Goal: Navigation & Orientation: Understand site structure

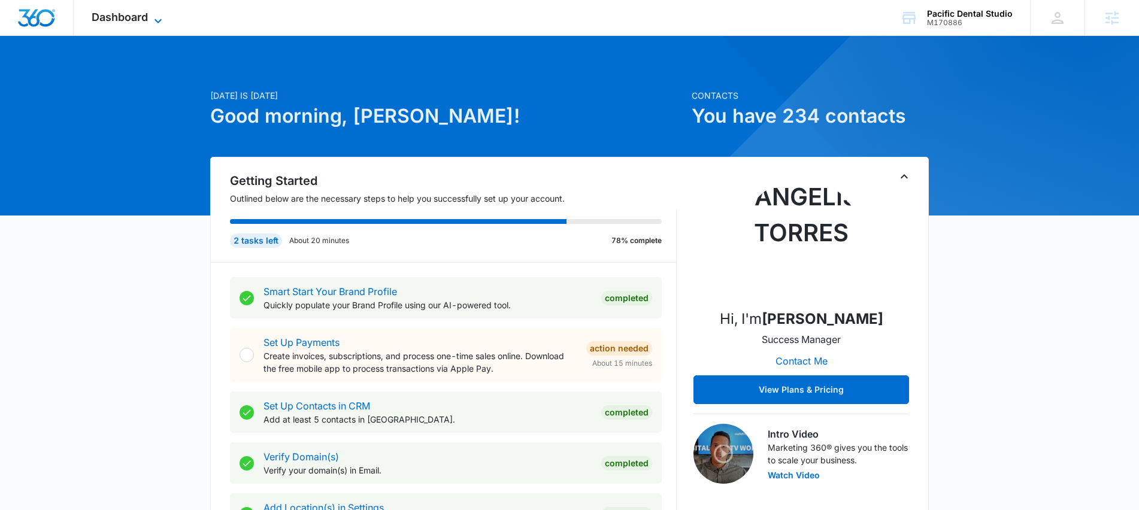
click at [141, 20] on span "Dashboard" at bounding box center [120, 17] width 56 height 13
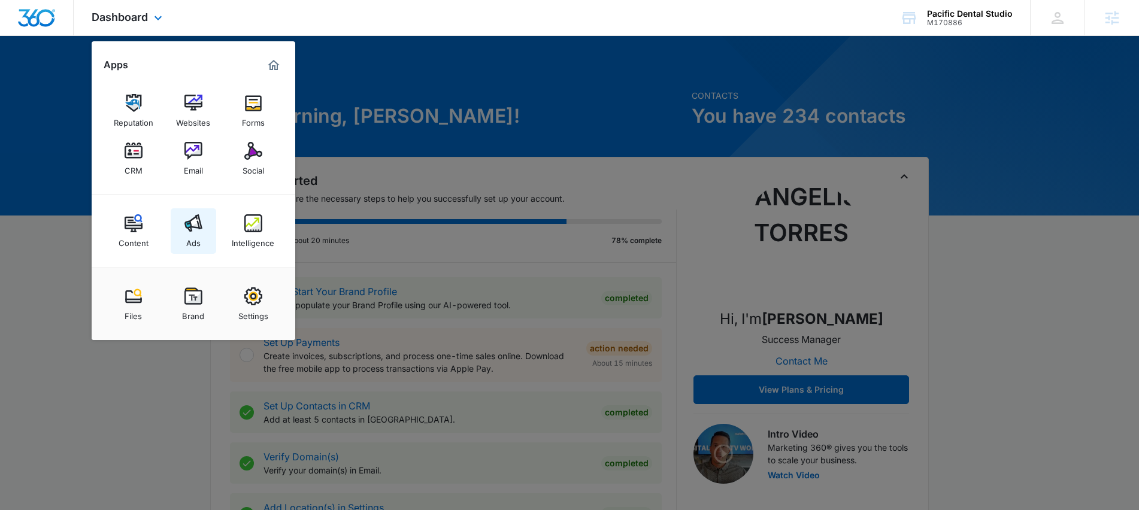
click at [199, 223] on img at bounding box center [193, 223] width 18 height 18
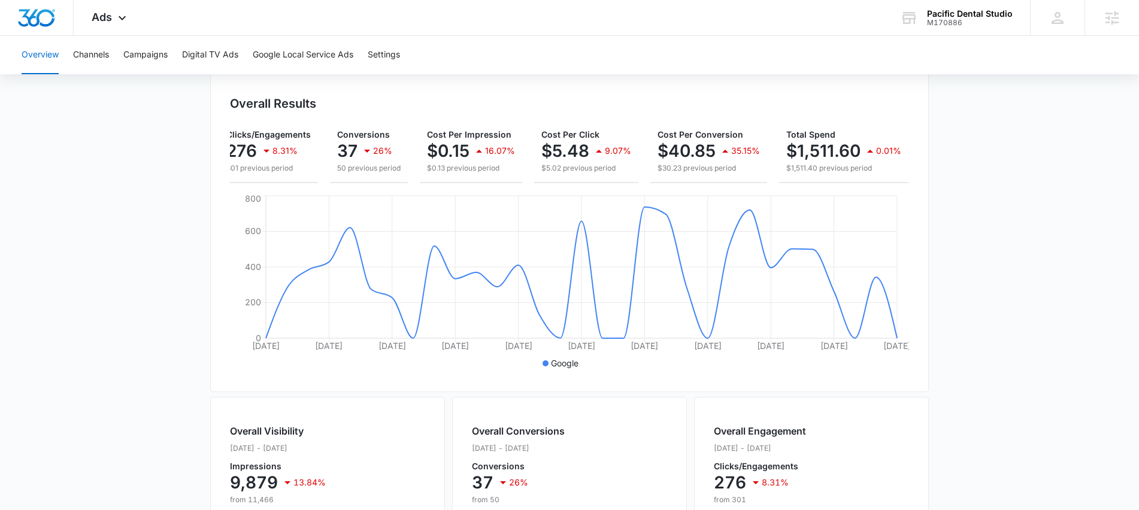
scroll to position [0, 120]
click at [101, 52] on button "Channels" at bounding box center [91, 55] width 36 height 38
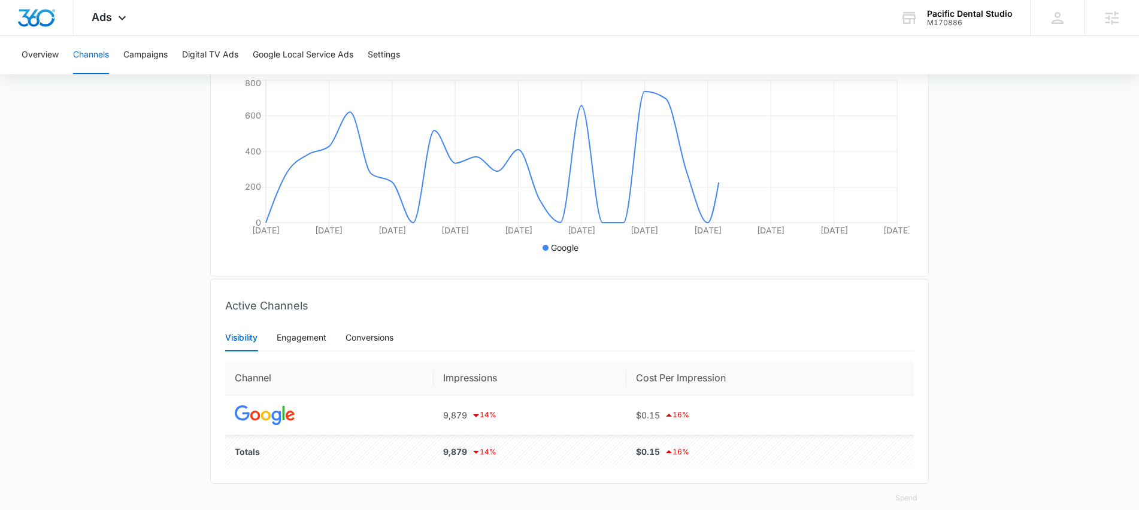
scroll to position [258, 0]
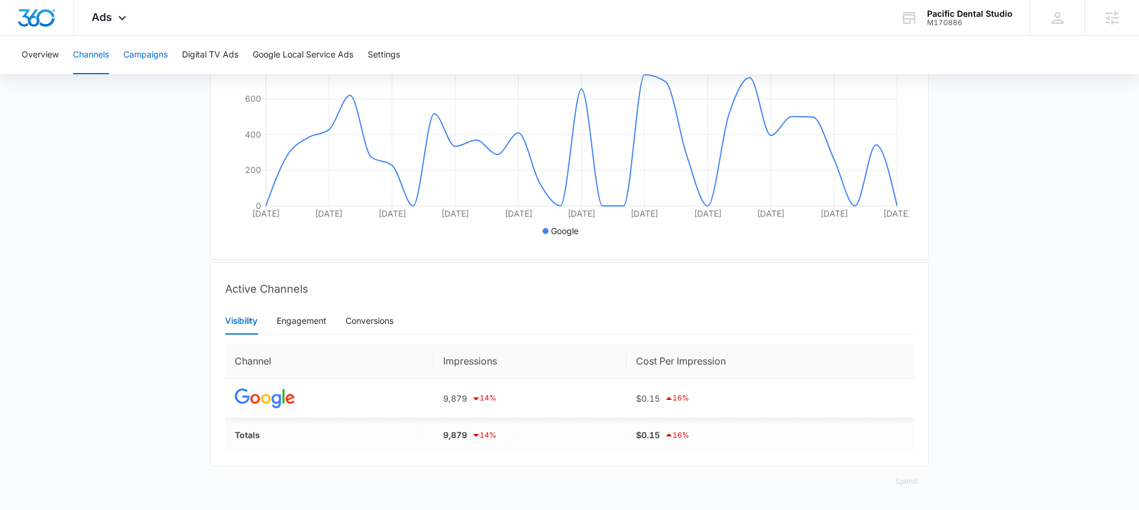
click at [149, 59] on button "Campaigns" at bounding box center [145, 55] width 44 height 38
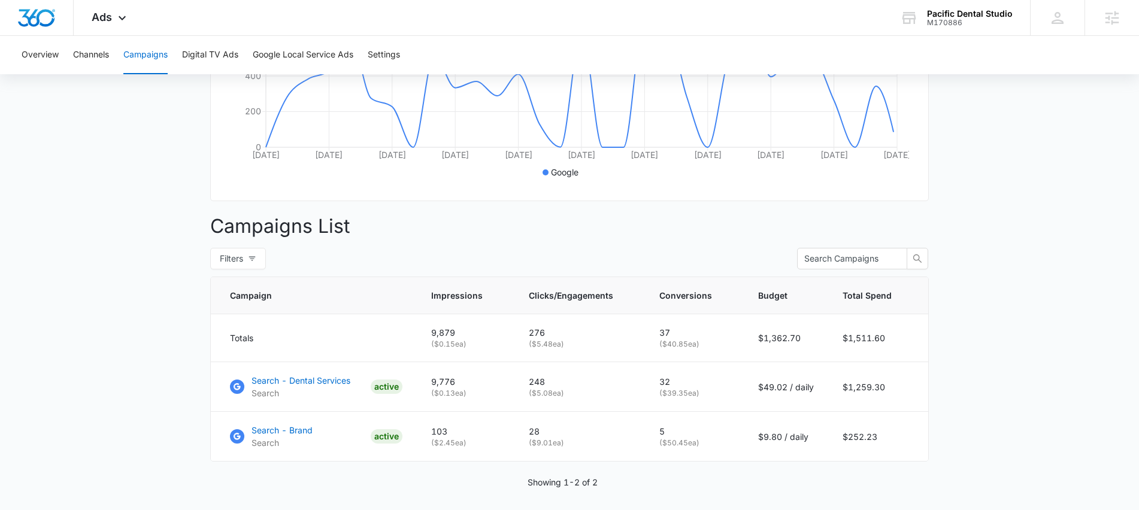
scroll to position [353, 0]
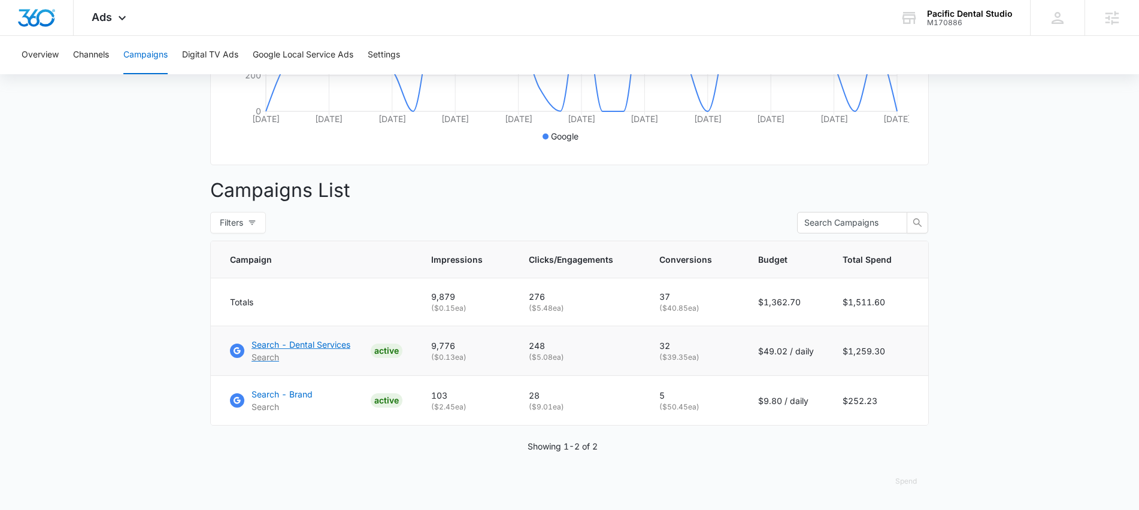
click at [315, 344] on p "Search - Dental Services" at bounding box center [301, 344] width 99 height 13
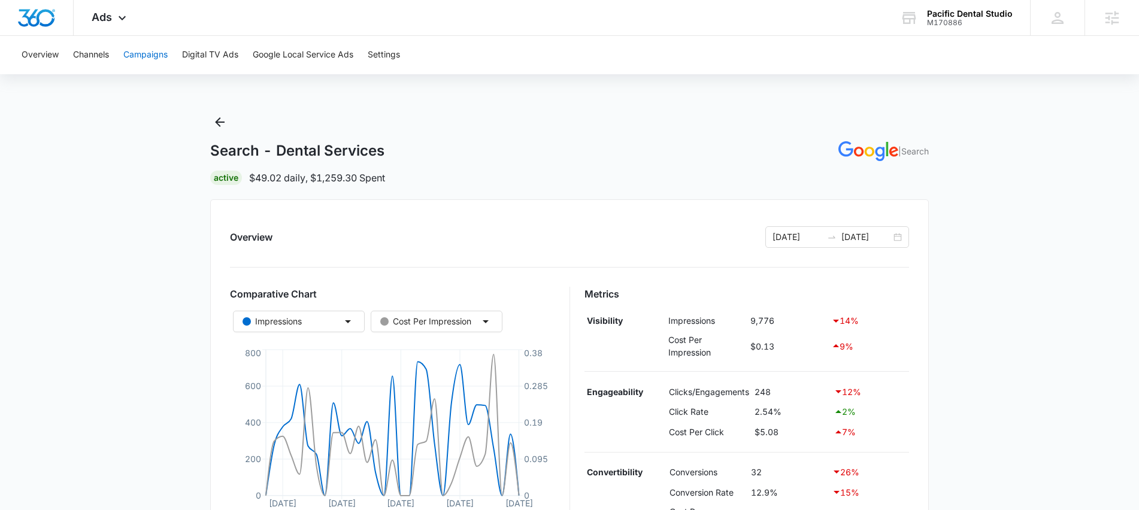
click at [157, 52] on button "Campaigns" at bounding box center [145, 55] width 44 height 38
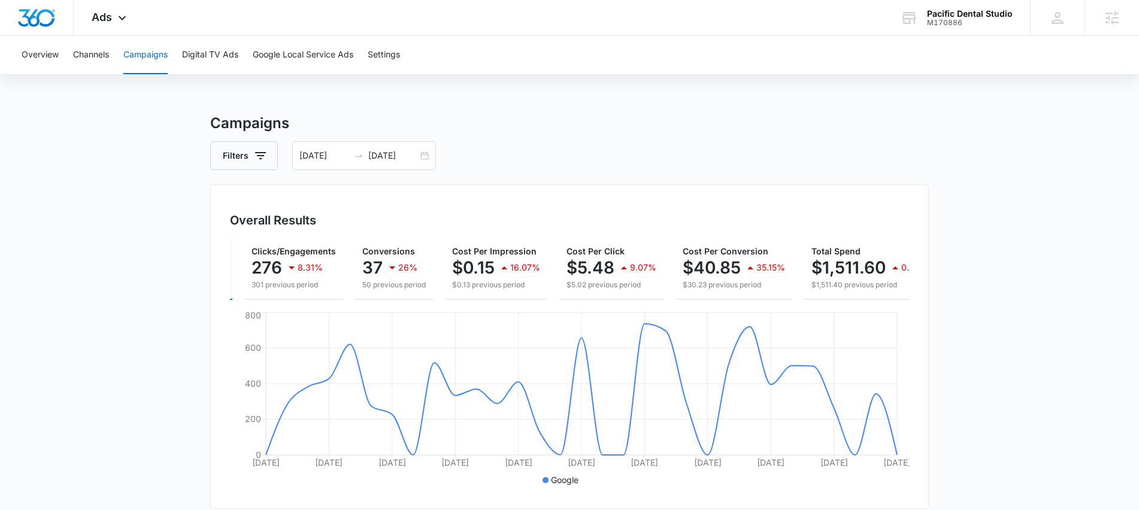
scroll to position [0, 95]
click at [115, 18] on icon at bounding box center [122, 21] width 14 height 14
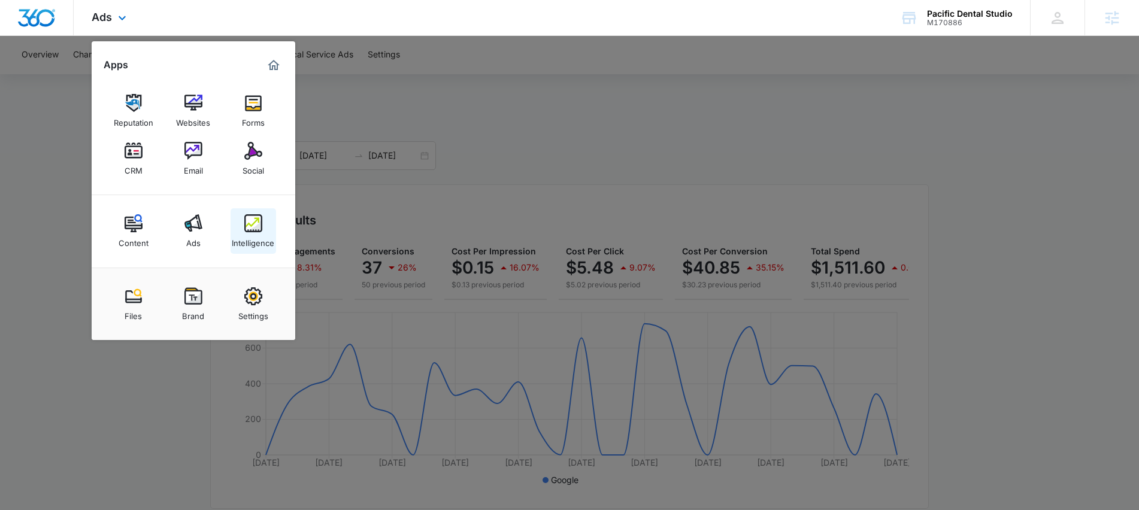
click at [253, 232] on div "Intelligence" at bounding box center [253, 240] width 43 height 16
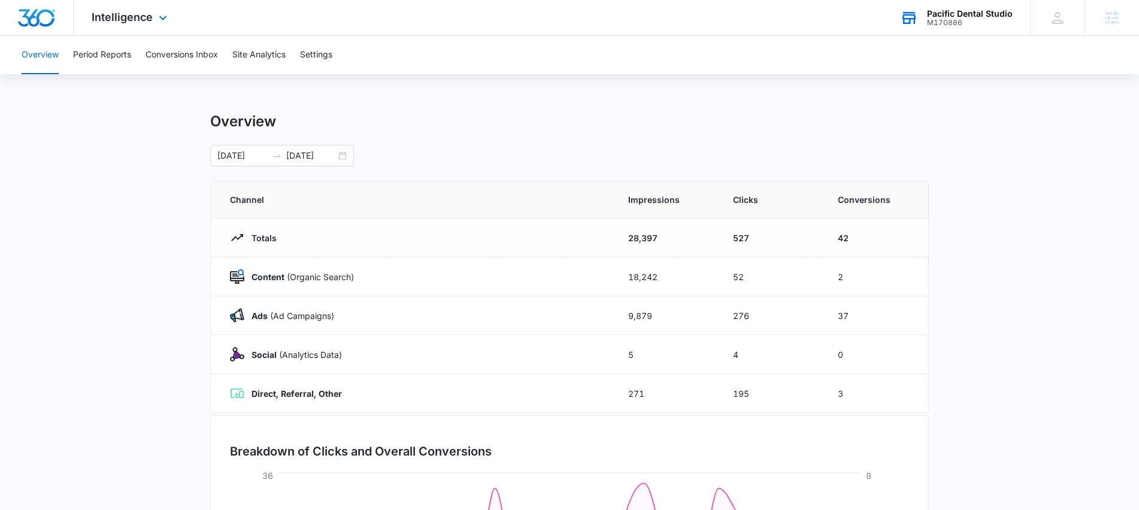
click at [948, 19] on div "M170886" at bounding box center [970, 23] width 86 height 8
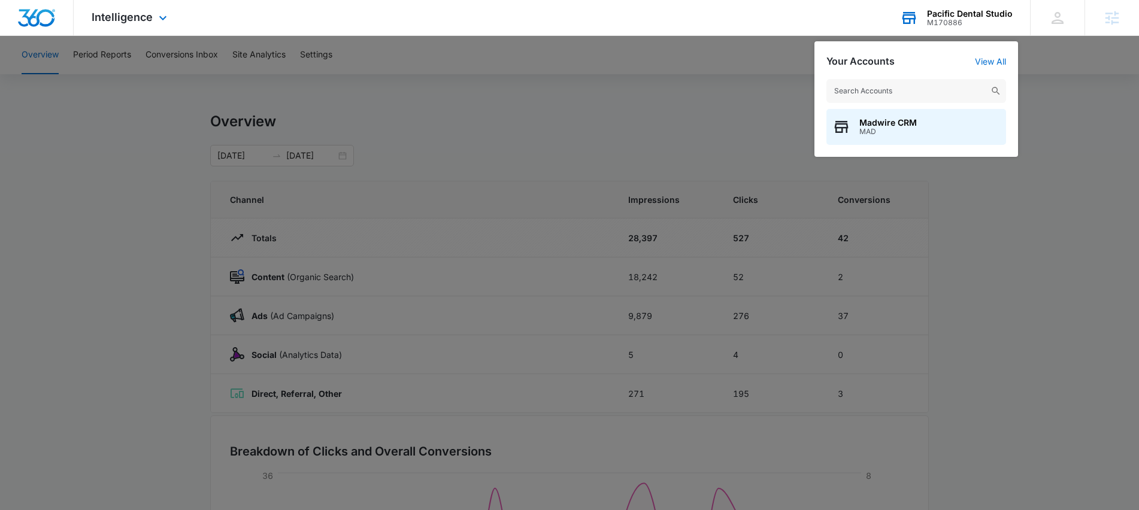
click at [891, 99] on input "text" at bounding box center [917, 91] width 180 height 24
type input "madvent"
click at [891, 126] on span "MADventures" at bounding box center [888, 123] width 56 height 10
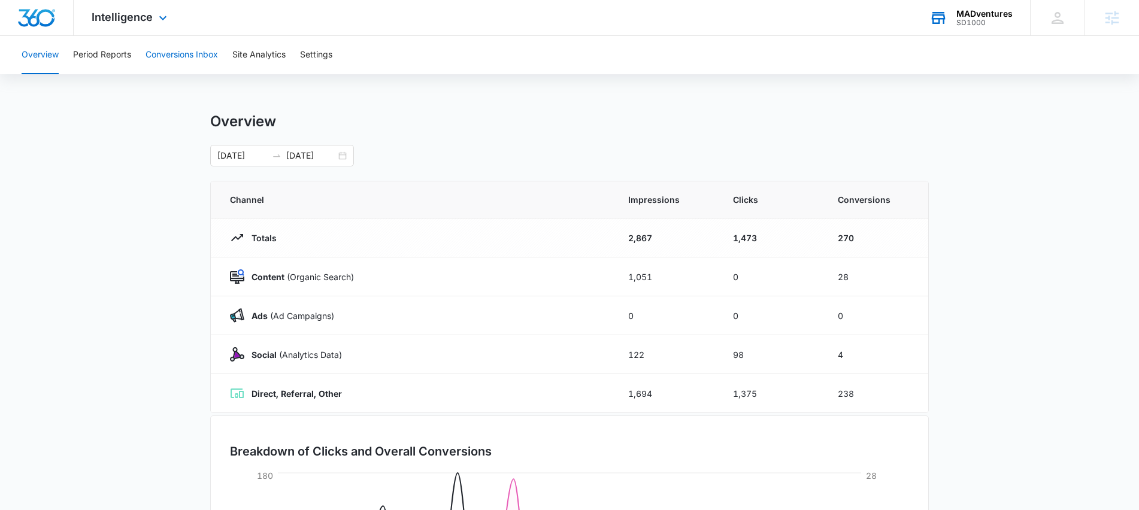
click at [171, 53] on button "Conversions Inbox" at bounding box center [182, 55] width 72 height 38
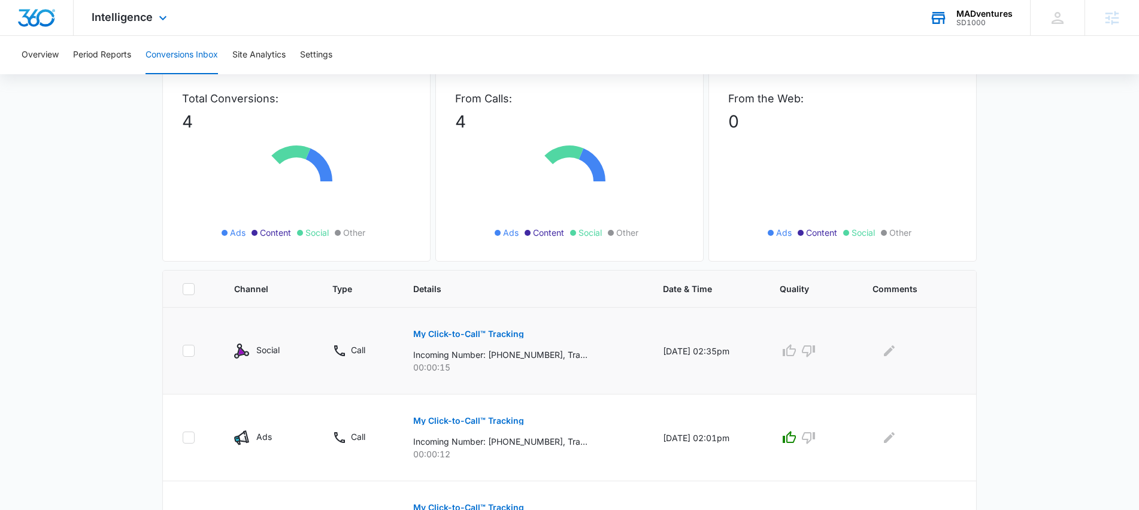
scroll to position [129, 0]
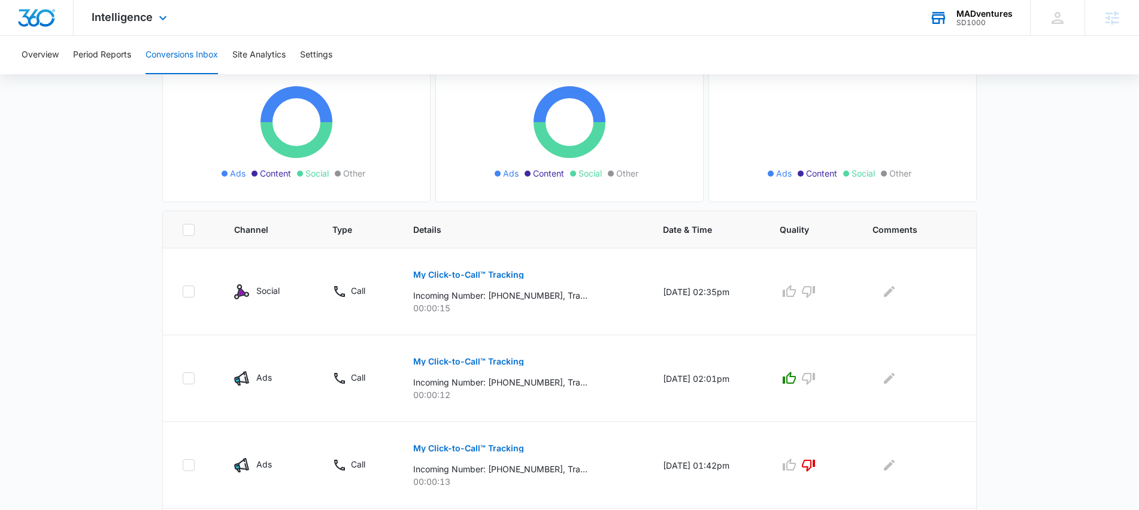
click at [154, 17] on div "Intelligence Apps Reputation Websites Forms CRM Email Social Shop Content Ads I…" at bounding box center [131, 17] width 114 height 35
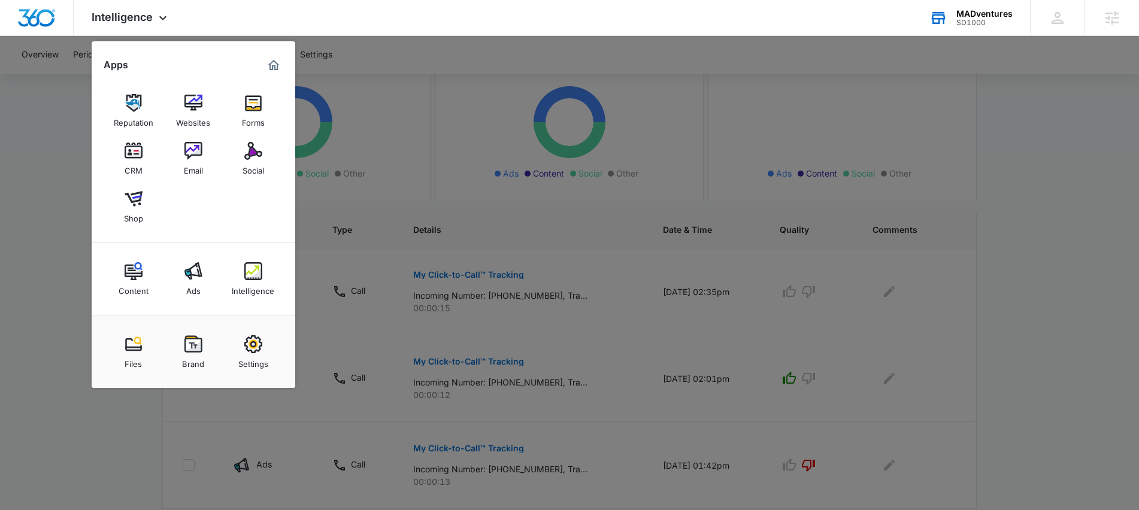
click at [1022, 230] on div at bounding box center [569, 255] width 1139 height 510
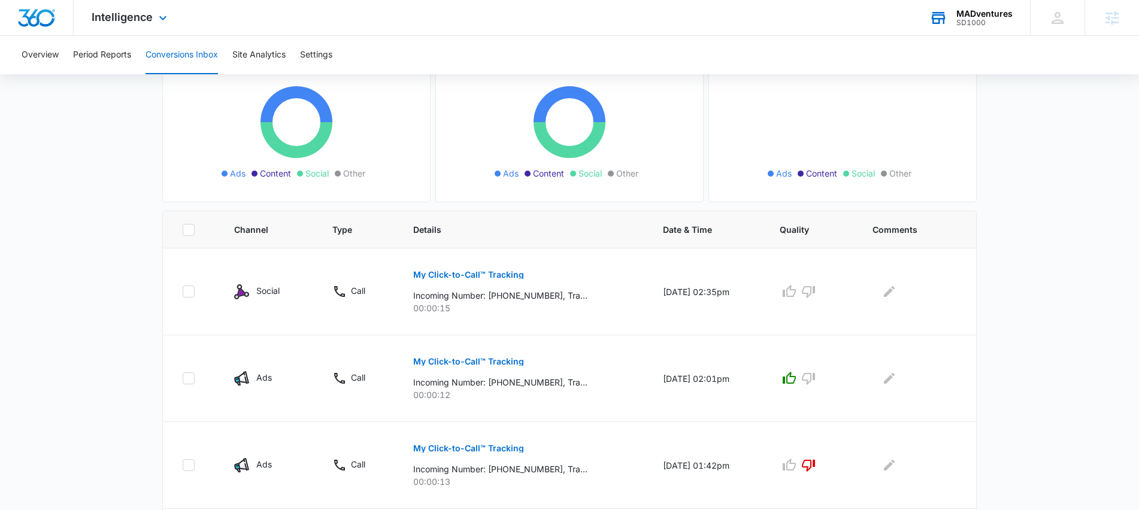
click at [175, 17] on div "Intelligence Apps Reputation Websites Forms CRM Email Social Shop Content Ads I…" at bounding box center [131, 17] width 114 height 35
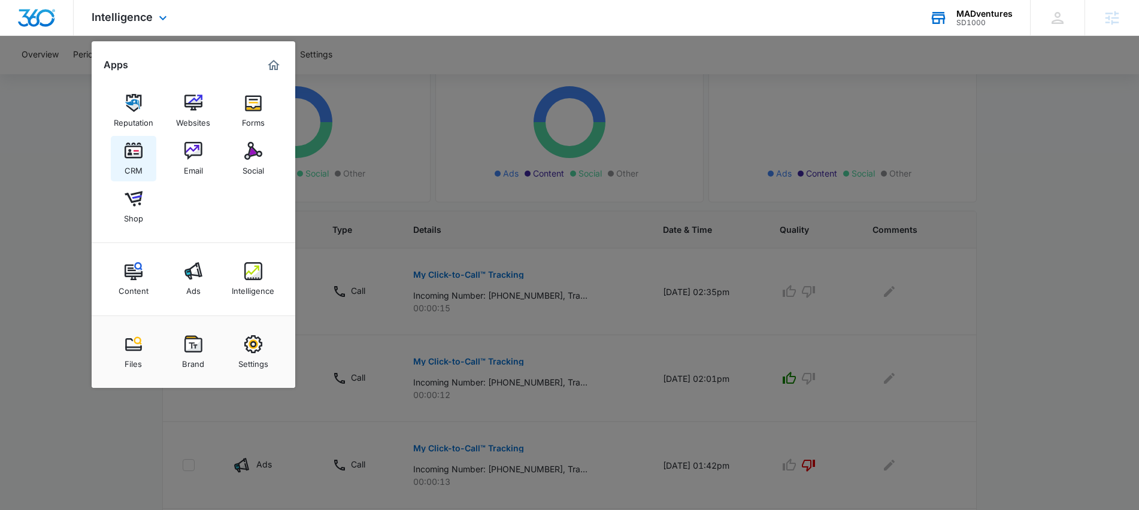
click at [130, 150] on img at bounding box center [134, 151] width 18 height 18
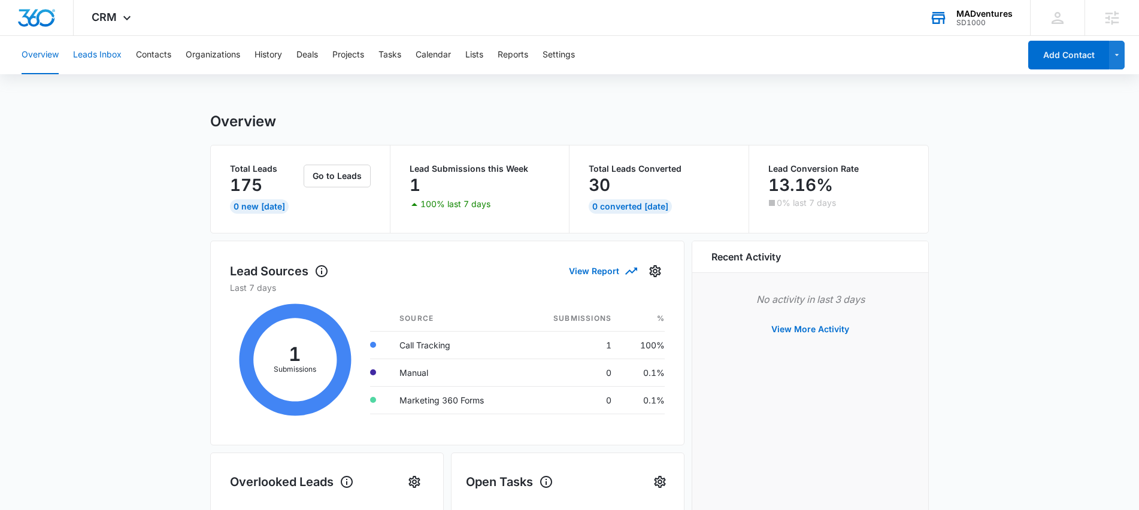
click at [119, 57] on button "Leads Inbox" at bounding box center [97, 55] width 49 height 38
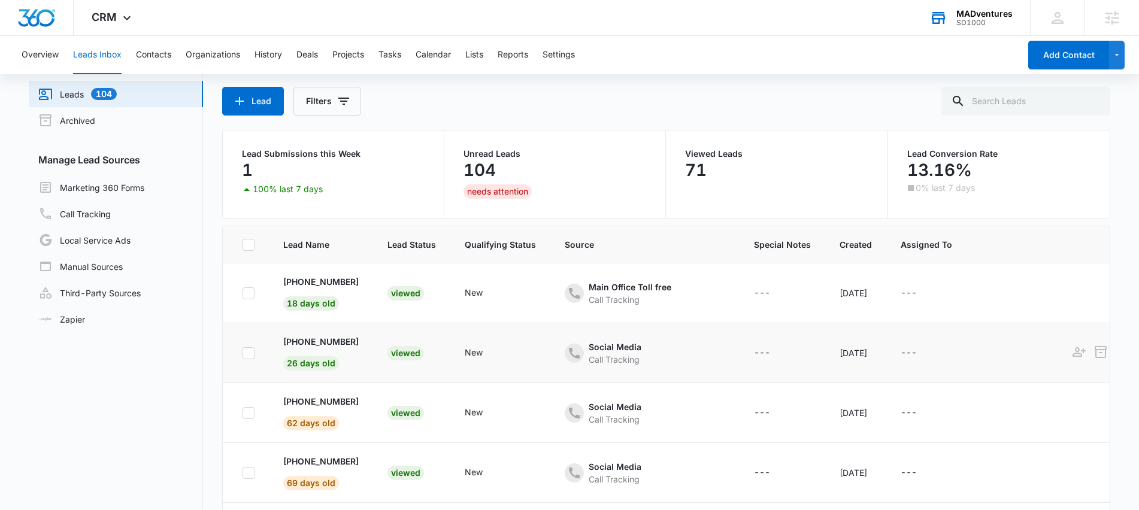
scroll to position [95, 0]
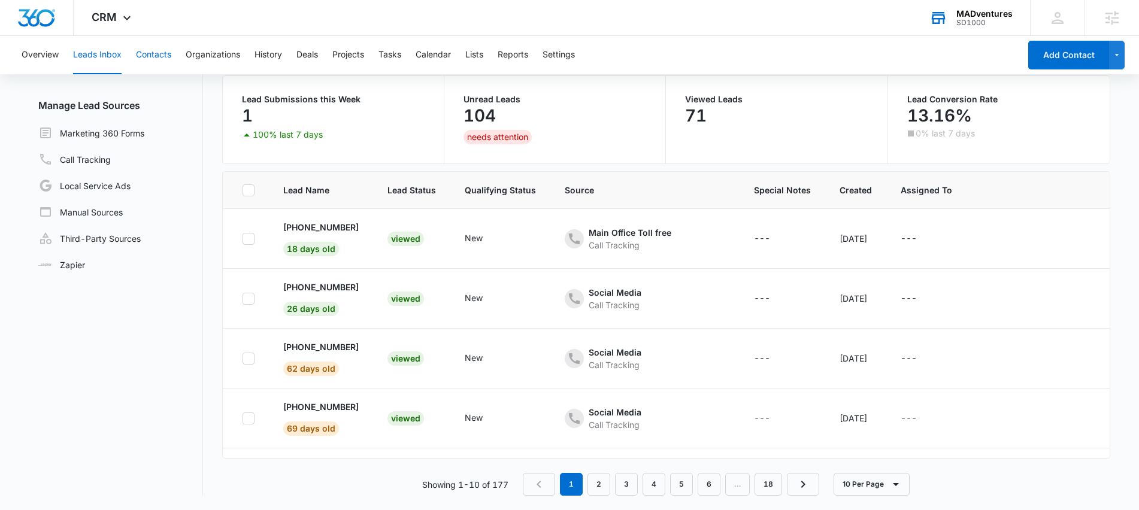
click at [154, 49] on button "Contacts" at bounding box center [153, 55] width 35 height 38
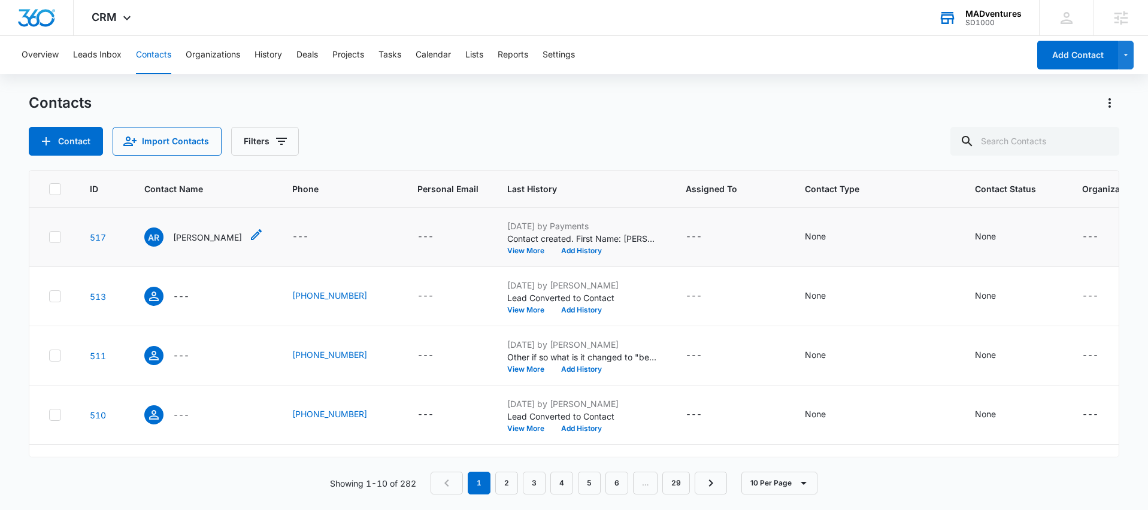
click at [201, 238] on p "Adrianne Ridder" at bounding box center [207, 237] width 69 height 13
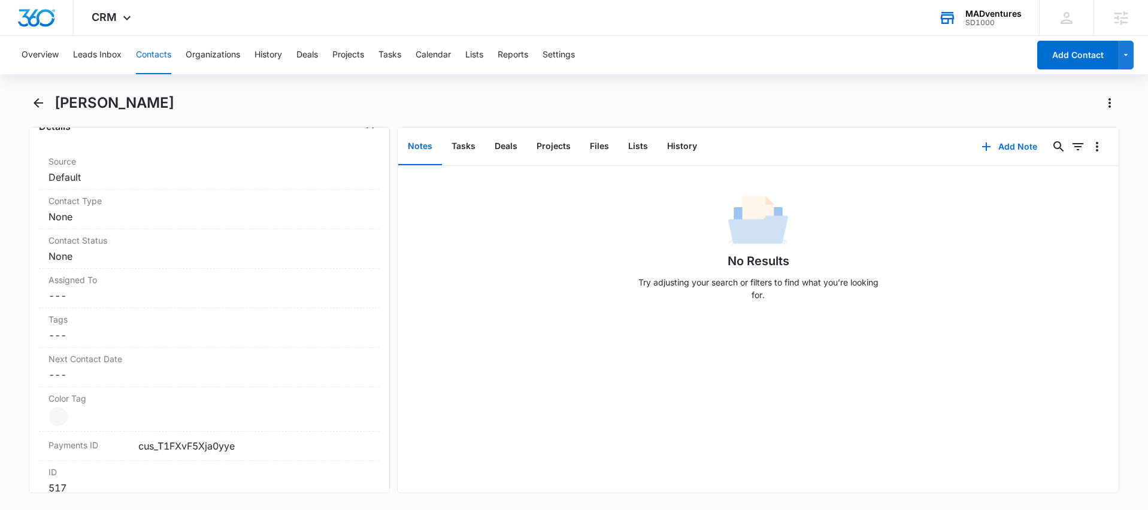
scroll to position [521, 0]
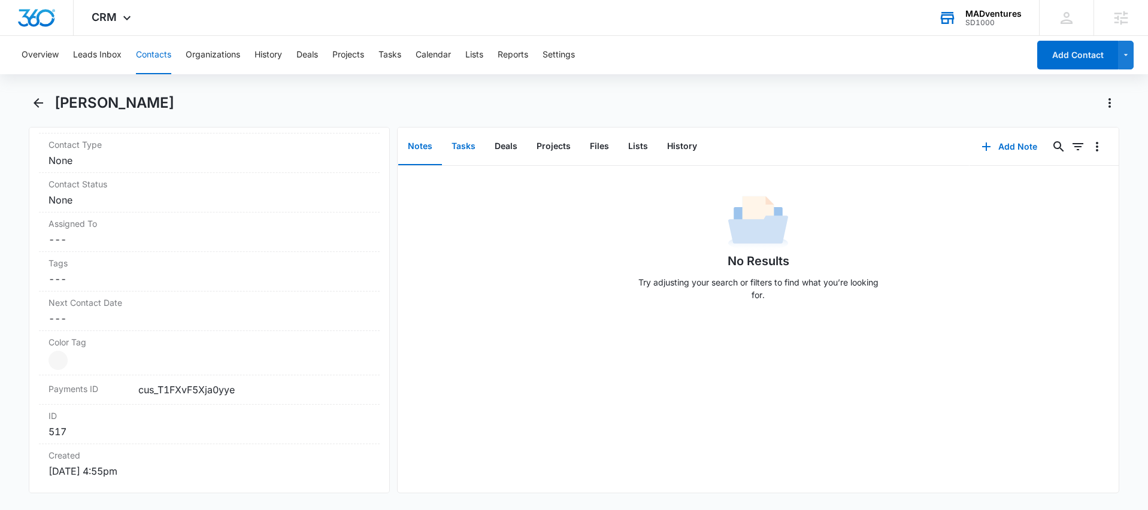
click at [468, 158] on button "Tasks" at bounding box center [463, 146] width 43 height 37
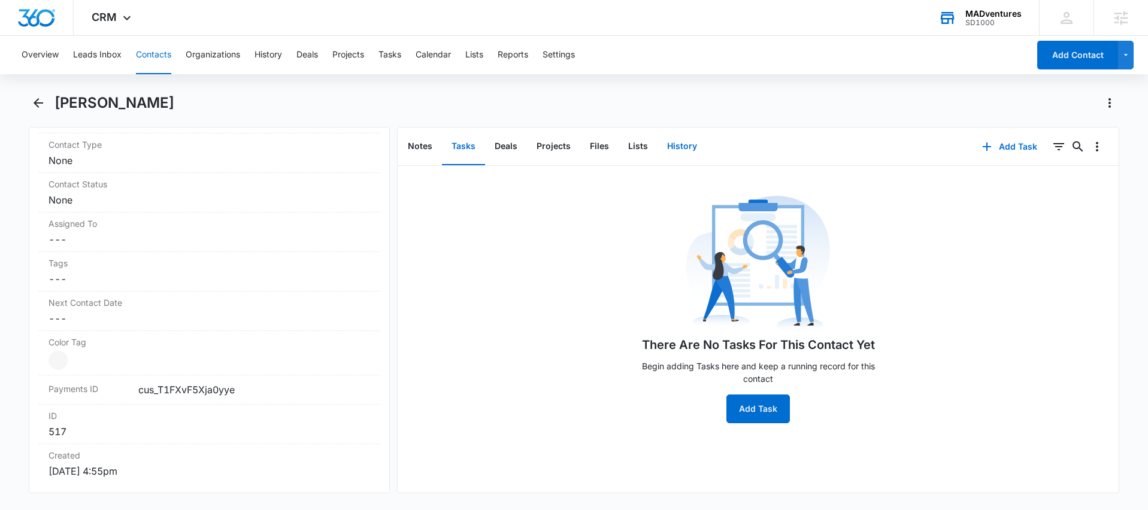
click at [677, 147] on button "History" at bounding box center [682, 146] width 49 height 37
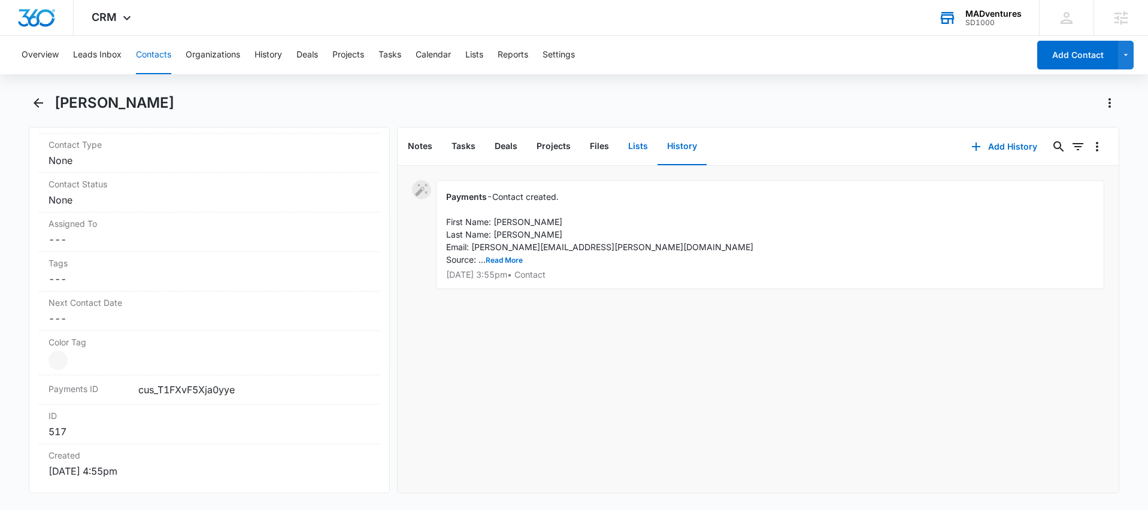
click at [631, 149] on button "Lists" at bounding box center [638, 146] width 39 height 37
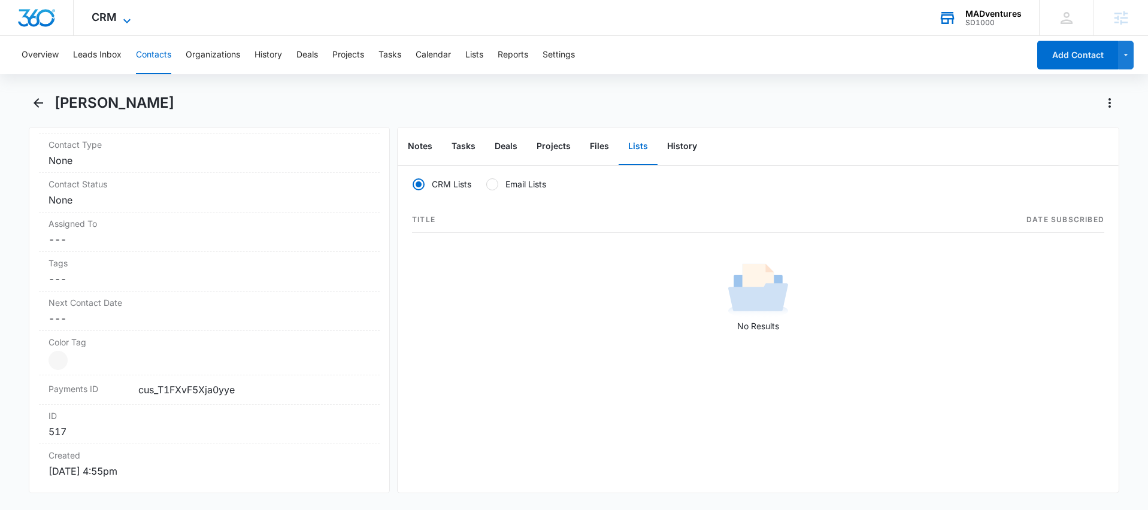
click at [133, 16] on icon at bounding box center [127, 21] width 14 height 14
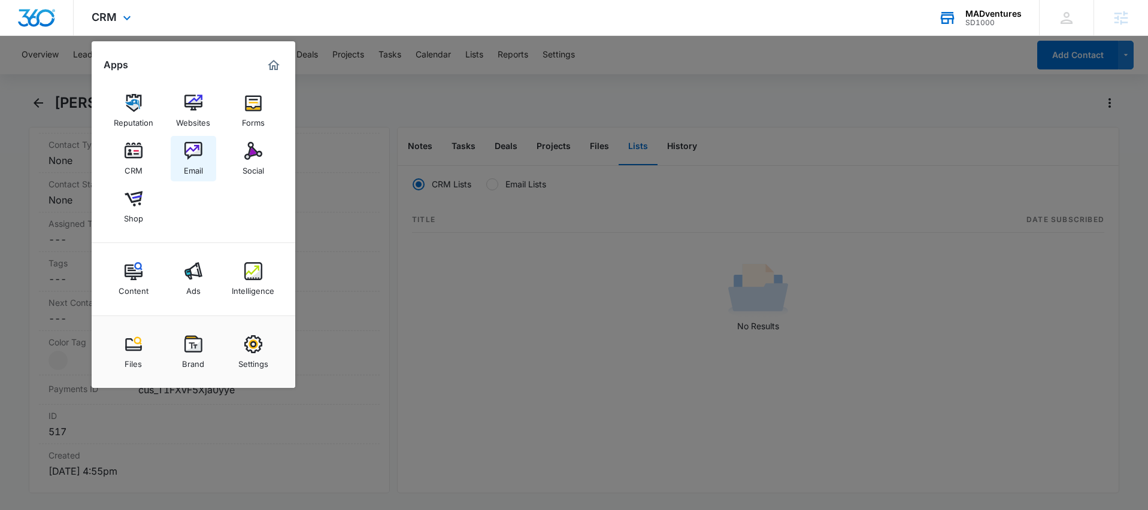
click at [193, 153] on img at bounding box center [193, 151] width 18 height 18
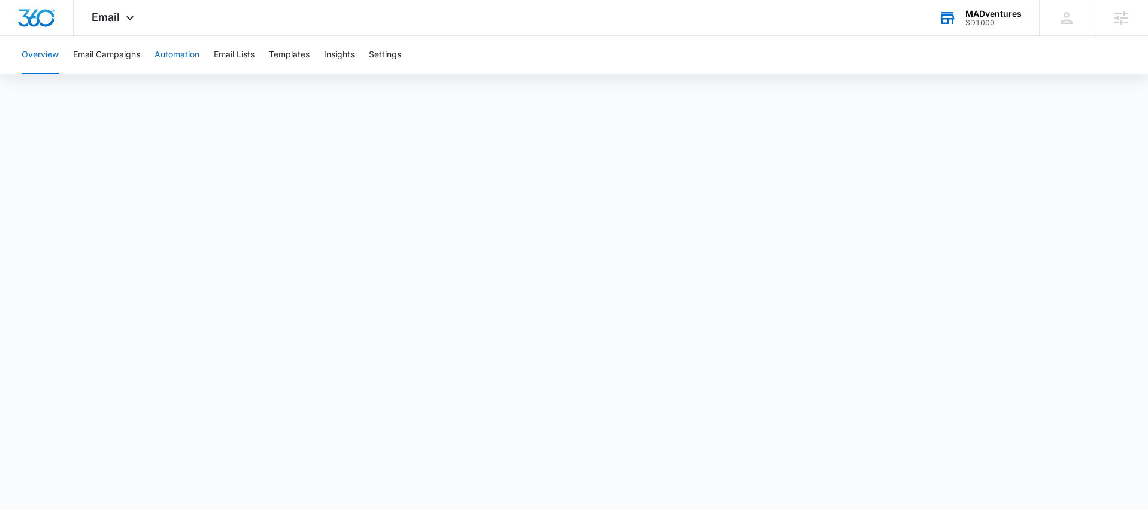
click at [188, 59] on button "Automation" at bounding box center [177, 55] width 45 height 38
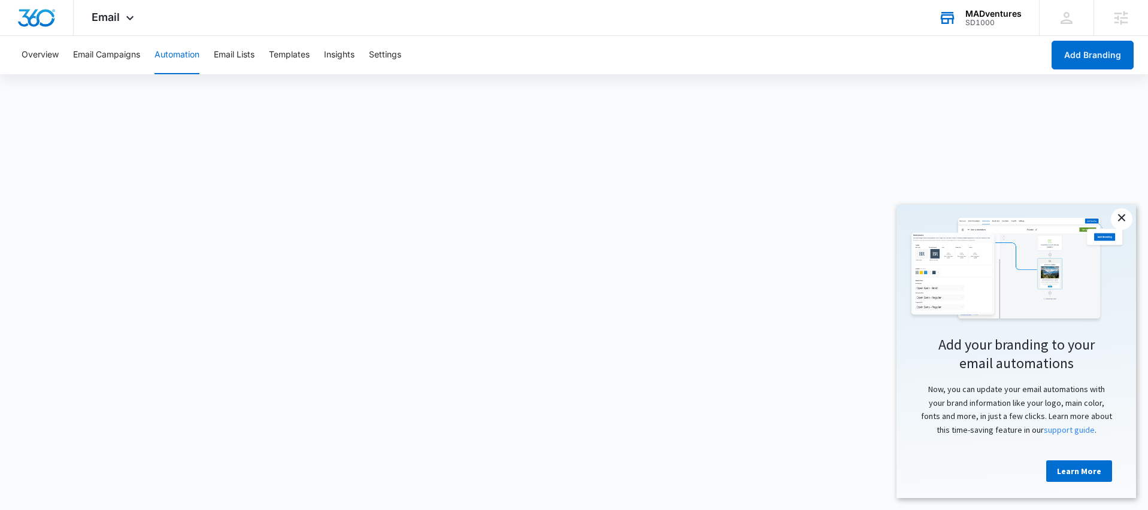
drag, startPoint x: 1122, startPoint y: 219, endPoint x: 1954, endPoint y: 406, distance: 852.1
click at [1122, 219] on link "×" at bounding box center [1122, 219] width 22 height 22
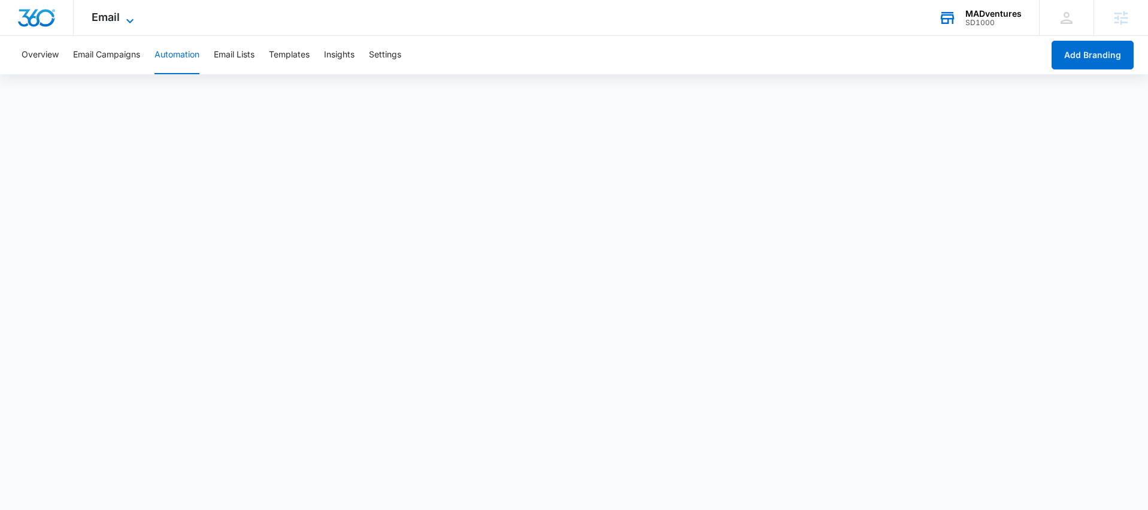
click at [110, 14] on span "Email" at bounding box center [106, 17] width 28 height 13
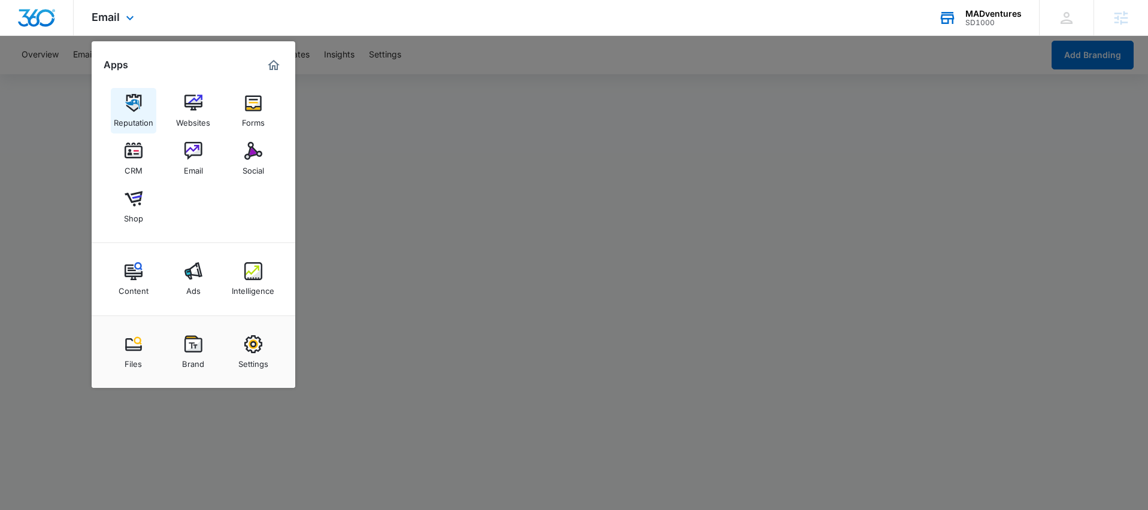
click at [133, 102] on img at bounding box center [134, 103] width 18 height 18
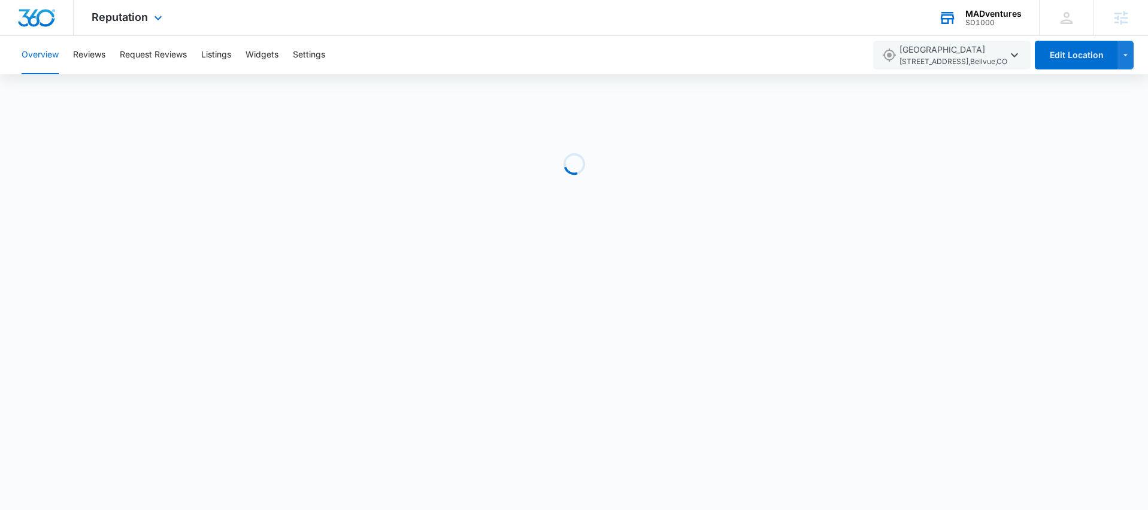
click at [163, 26] on div "Reputation Apps Reputation Websites Forms CRM Email Social Shop Content Ads Int…" at bounding box center [129, 17] width 110 height 35
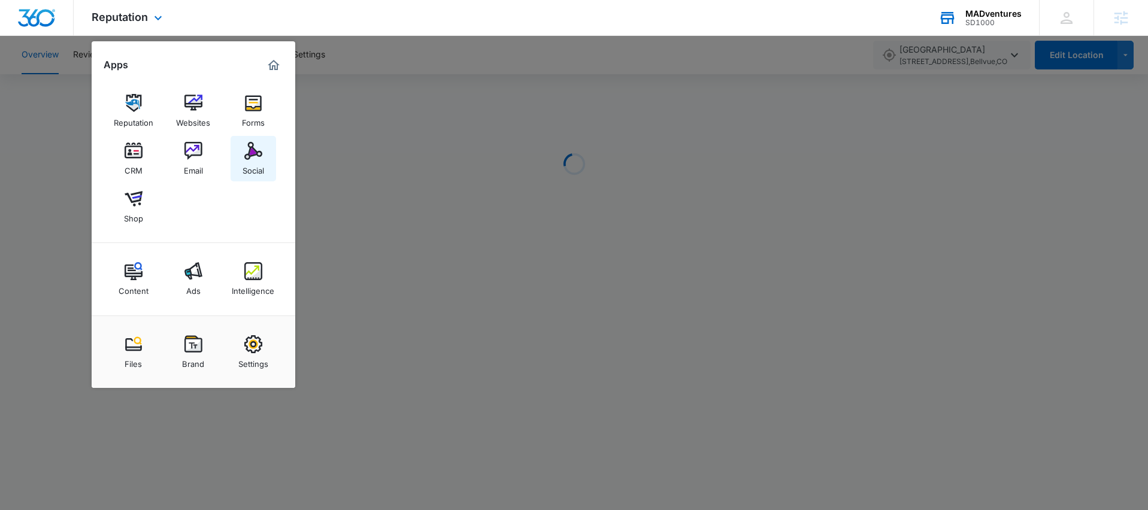
click at [257, 157] on img at bounding box center [253, 151] width 18 height 18
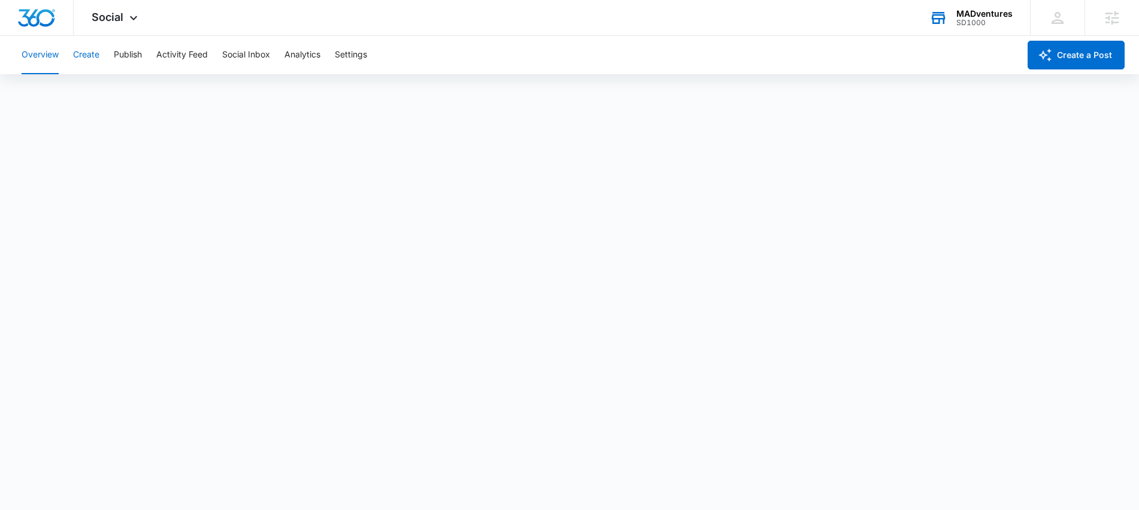
click at [90, 52] on button "Create" at bounding box center [86, 55] width 26 height 38
click at [140, 52] on button "Publish" at bounding box center [128, 55] width 28 height 38
click at [237, 59] on button "Social Inbox" at bounding box center [246, 55] width 48 height 38
click at [119, 22] on span "Social" at bounding box center [108, 17] width 32 height 13
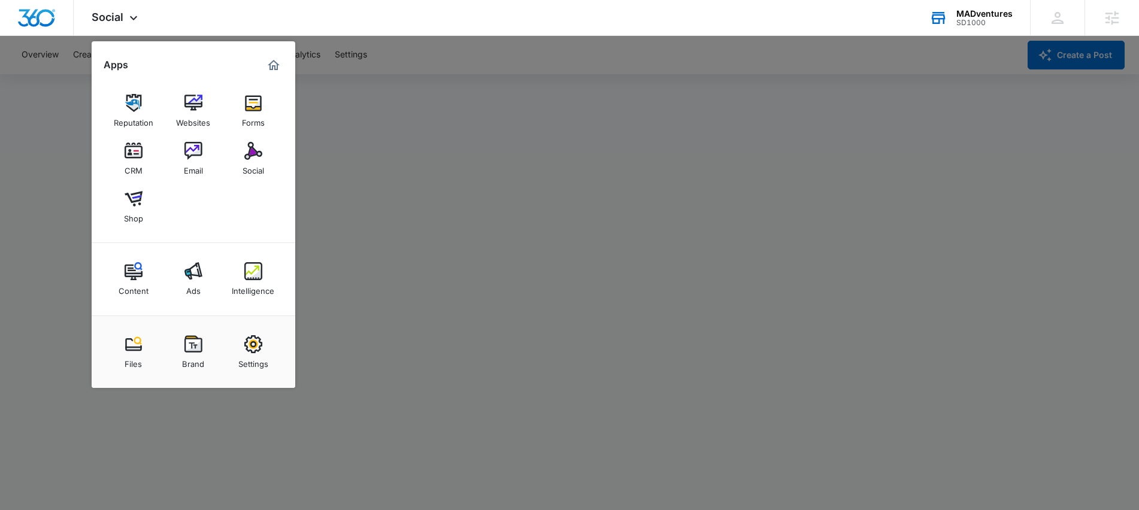
click at [62, 246] on div at bounding box center [569, 255] width 1139 height 510
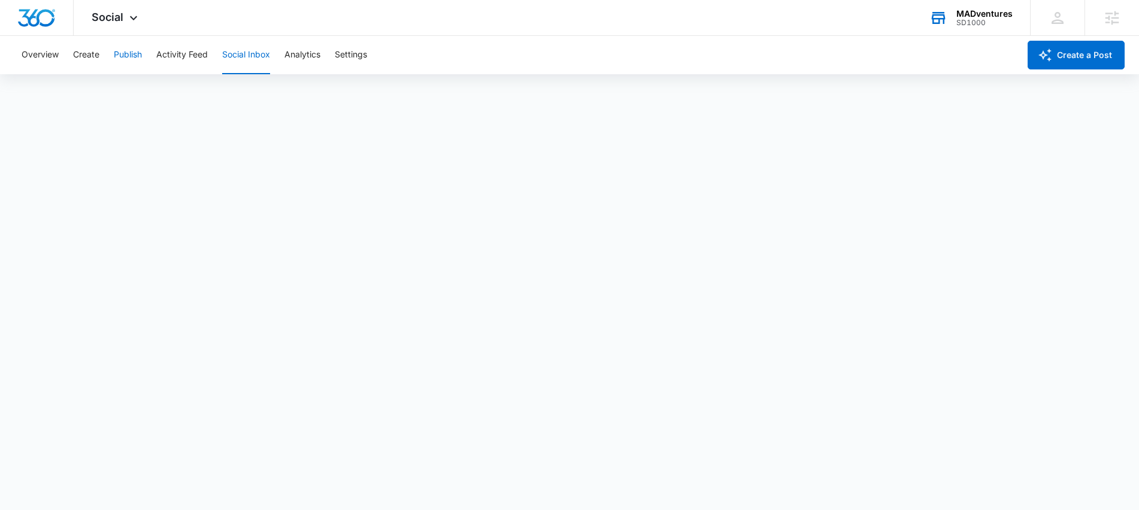
click at [141, 53] on button "Publish" at bounding box center [128, 55] width 28 height 38
click at [459, 44] on div "Overview Create Publish Activity Feed Social Inbox Analytics Settings" at bounding box center [516, 55] width 1005 height 38
